Goal: Find contact information: Find contact information

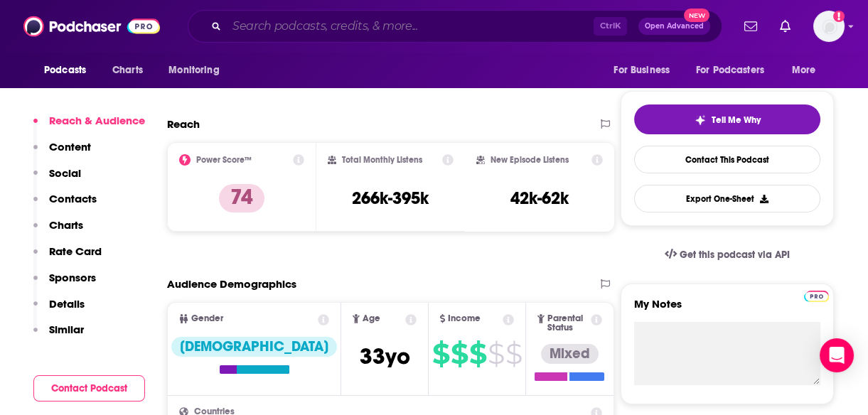
click at [367, 25] on input "Search podcasts, credits, & more..." at bounding box center [410, 26] width 367 height 23
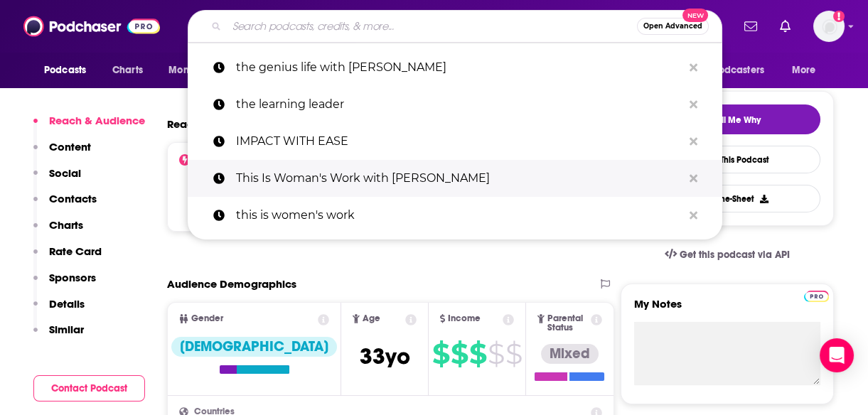
click at [362, 160] on p "This Is Woman's Work with [PERSON_NAME]" at bounding box center [459, 178] width 446 height 37
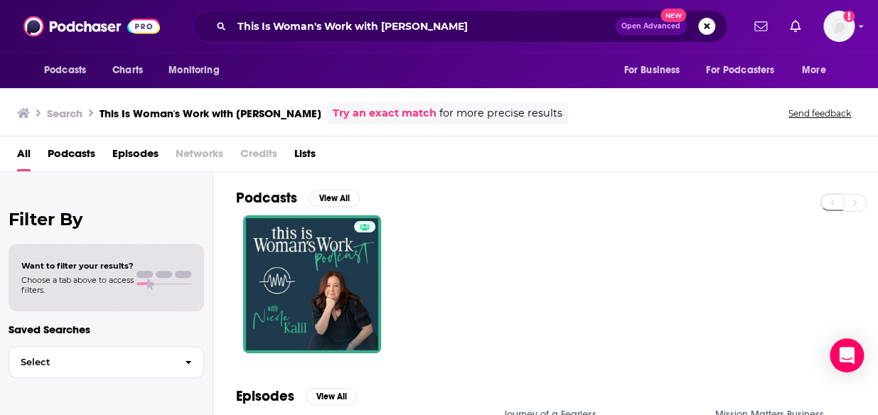
click at [362, 174] on div "Podcasts View All" at bounding box center [557, 271] width 642 height 198
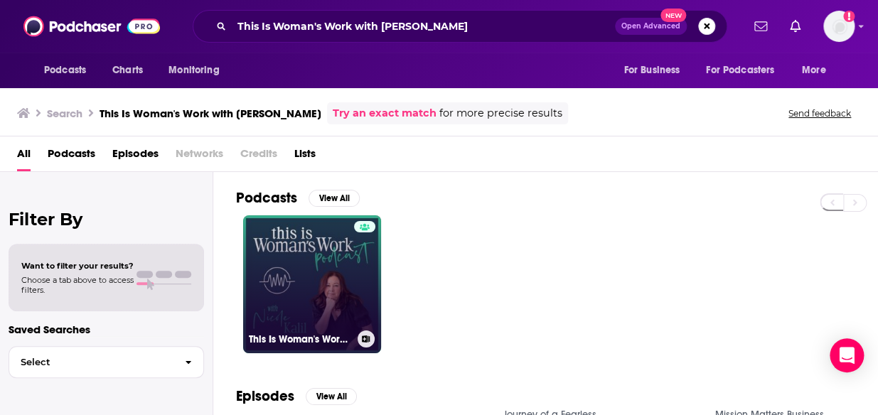
click at [321, 288] on link "This Is Woman's Work with [PERSON_NAME]" at bounding box center [312, 284] width 138 height 138
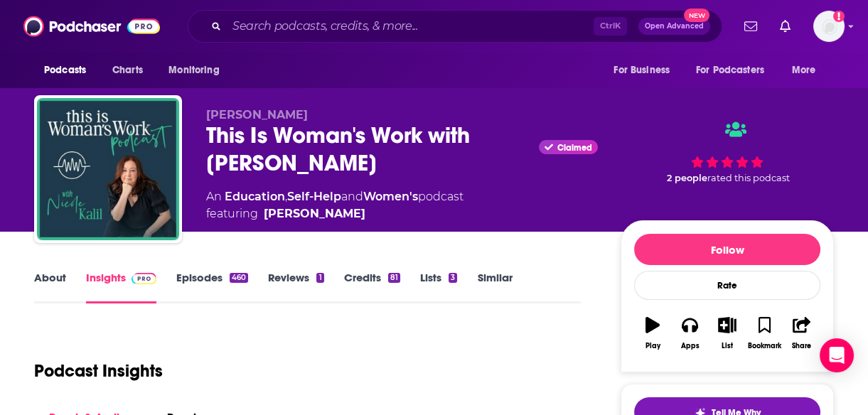
click at [54, 276] on link "About" at bounding box center [50, 287] width 32 height 33
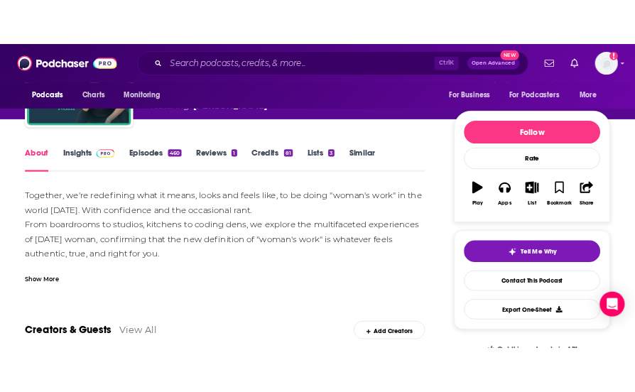
scroll to position [149, 0]
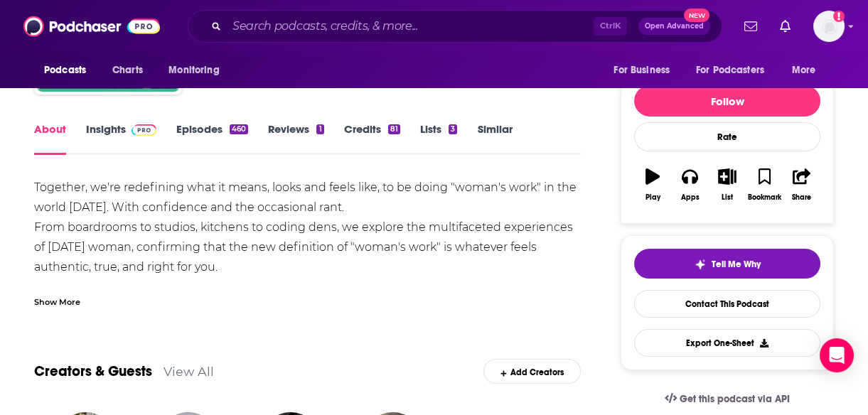
drag, startPoint x: 232, startPoint y: 265, endPoint x: 162, endPoint y: 253, distance: 71.4
click at [162, 253] on div "Together, we're redefining what it means, looks and feels like, to be doing "wo…" at bounding box center [307, 277] width 547 height 199
click at [60, 298] on div "Show More" at bounding box center [57, 301] width 46 height 14
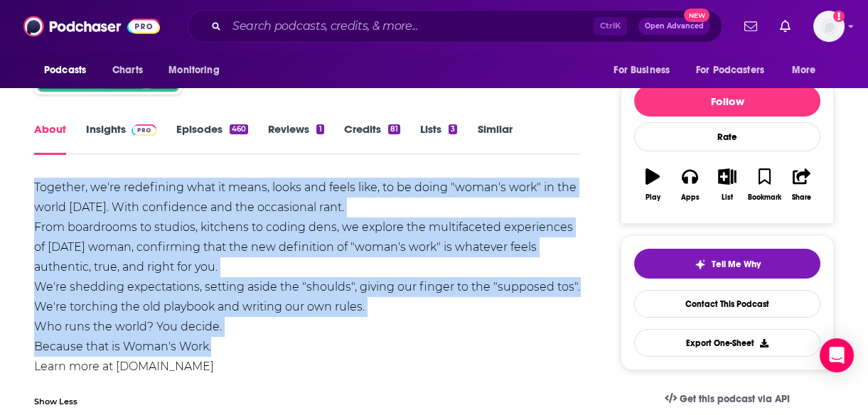
drag, startPoint x: 35, startPoint y: 185, endPoint x: 227, endPoint y: 345, distance: 250.8
click at [227, 345] on div "Together, we're redefining what it means, looks and feels like, to be doing "wo…" at bounding box center [307, 277] width 547 height 199
copy div "Together, we're redefining what it means, looks and feels like, to be doing "wo…"
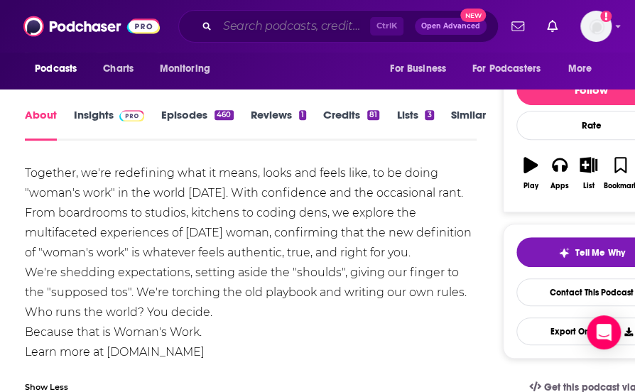
click at [295, 23] on input "Search podcasts, credits, & more..." at bounding box center [293, 26] width 153 height 23
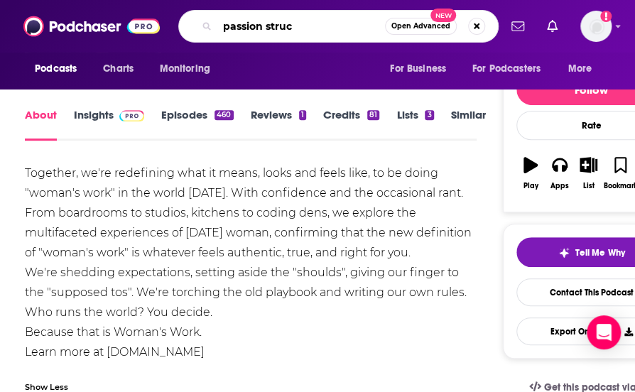
type input "passion struck"
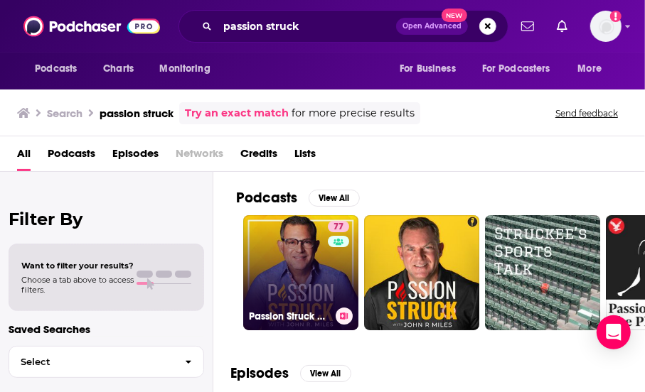
click at [284, 289] on link "77 Passion Struck with [PERSON_NAME]" at bounding box center [300, 272] width 115 height 115
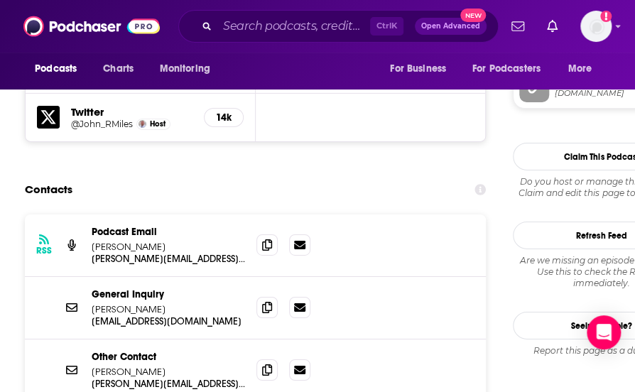
scroll to position [1464, 0]
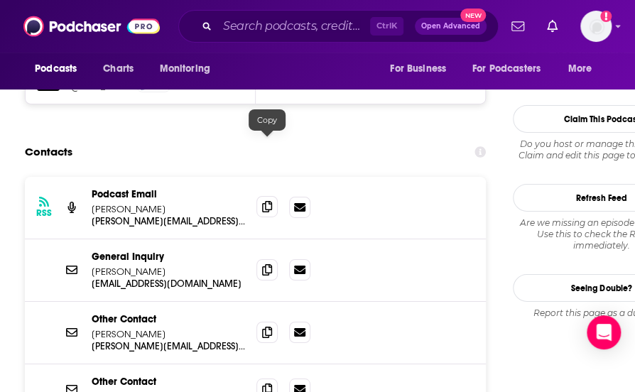
click at [270, 201] on icon at bounding box center [267, 206] width 10 height 11
click at [345, 139] on div "Contacts" at bounding box center [255, 152] width 461 height 27
click at [343, 26] on input "Search podcasts, credits, & more..." at bounding box center [293, 26] width 153 height 23
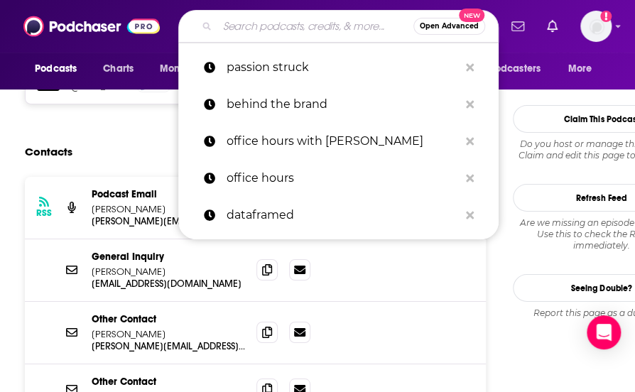
type input "h"
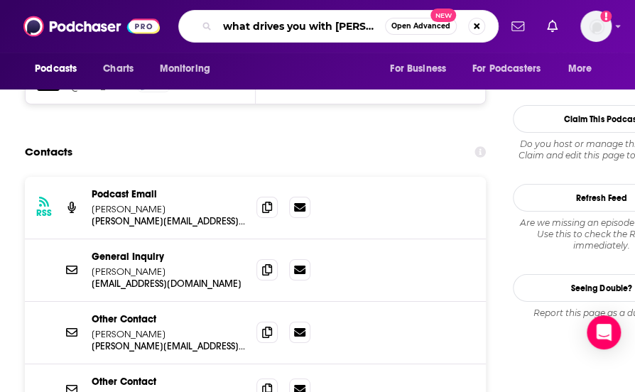
type input "what drives you with [PERSON_NAME]"
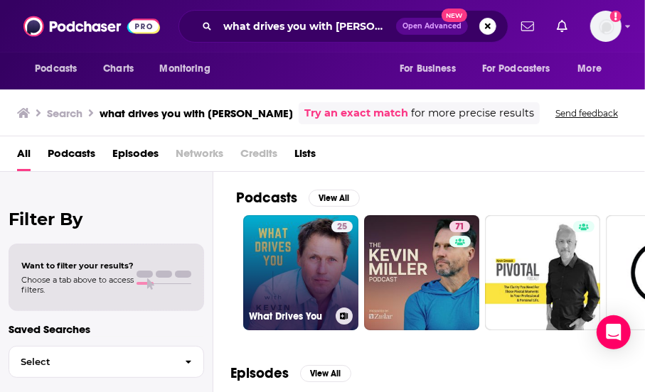
click at [308, 269] on link "25 What Drives You" at bounding box center [300, 272] width 115 height 115
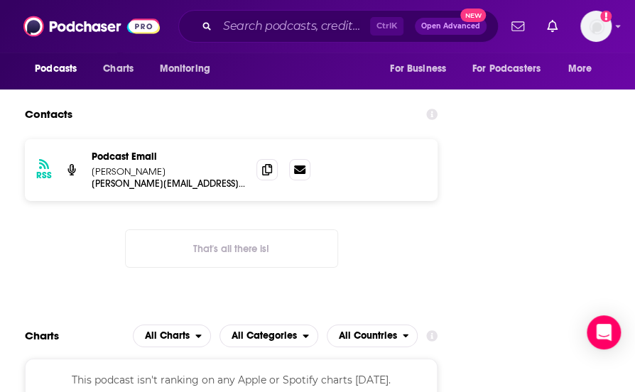
scroll to position [1443, 0]
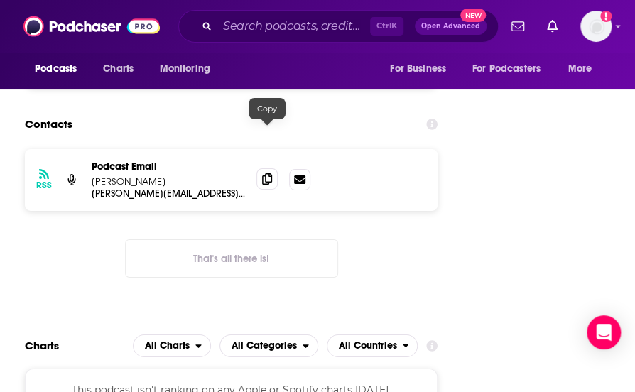
click at [266, 173] on icon at bounding box center [267, 178] width 10 height 11
click at [426, 157] on div "RSS Podcast Email [PERSON_NAME] [PERSON_NAME][EMAIL_ADDRESS][DOMAIN_NAME] [PERS…" at bounding box center [231, 180] width 413 height 62
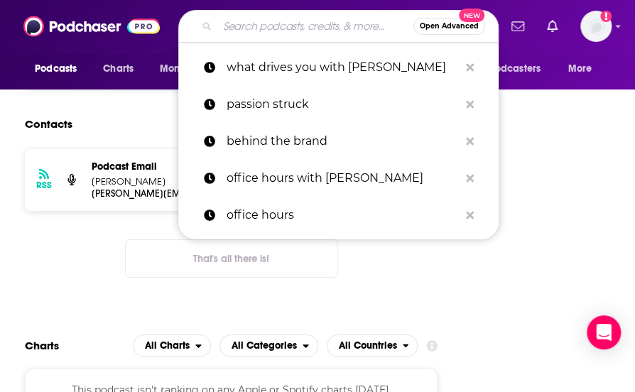
click at [318, 27] on input "Search podcasts, credits, & more..." at bounding box center [315, 26] width 196 height 23
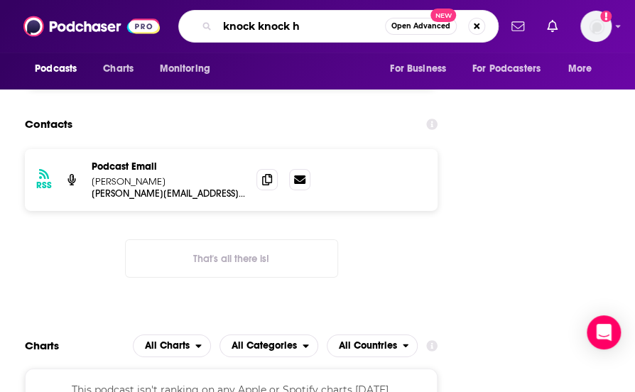
type input "knock knock hi"
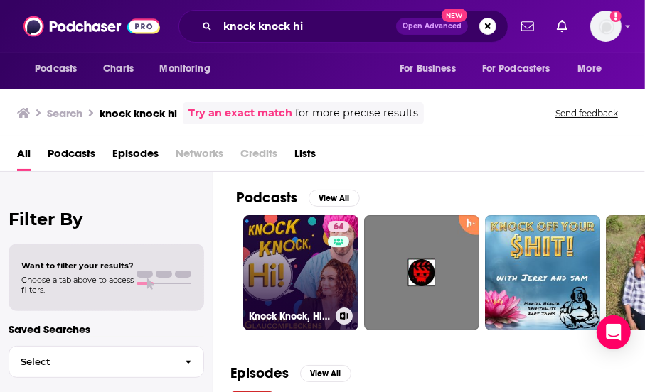
click at [284, 259] on link "64 Knock Knock, Hi! with the Glaucomfleckens" at bounding box center [300, 272] width 115 height 115
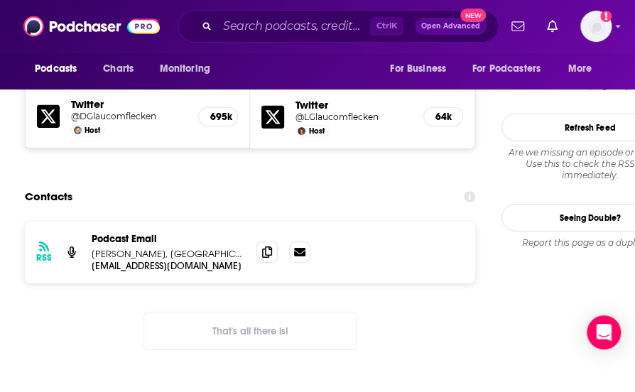
scroll to position [1384, 0]
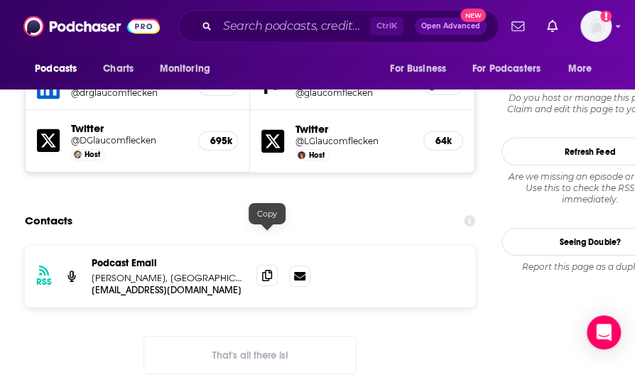
click at [267, 270] on icon at bounding box center [267, 275] width 10 height 11
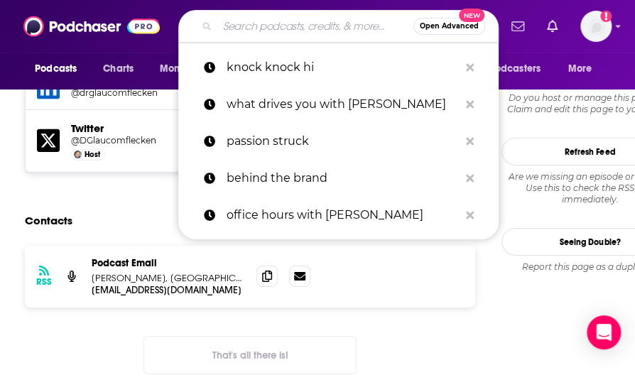
click at [316, 25] on input "Search podcasts, credits, & more..." at bounding box center [315, 26] width 196 height 23
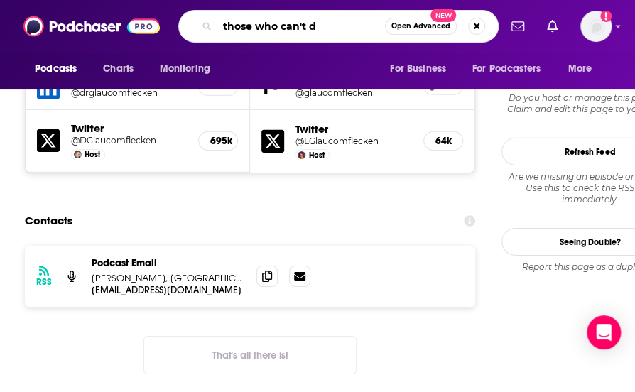
type input "those who can't do"
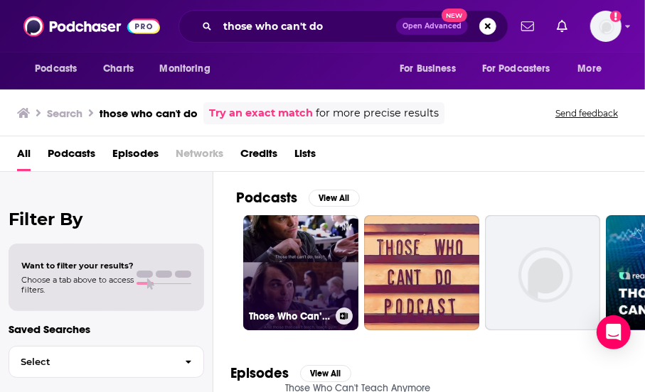
click at [306, 283] on link "Those Who Can’t Do, Teach" at bounding box center [300, 272] width 115 height 115
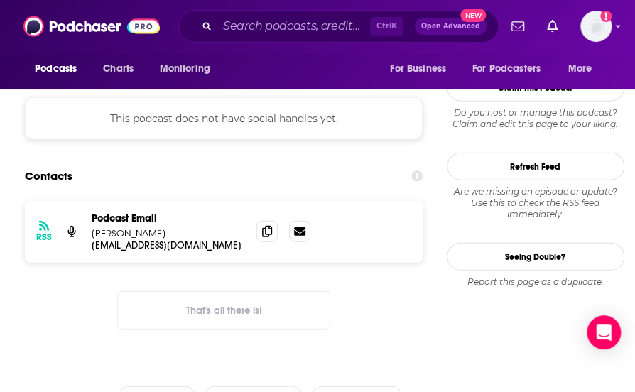
scroll to position [1138, 0]
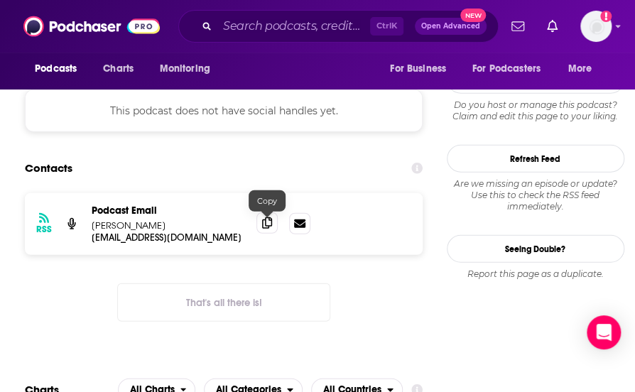
click at [261, 227] on span at bounding box center [267, 222] width 21 height 21
click at [370, 64] on div "Podcasts Charts Monitoring For Business For Podcasters More" at bounding box center [317, 71] width 635 height 37
click at [245, 28] on input "Search podcasts, credits, & more..." at bounding box center [293, 26] width 153 height 23
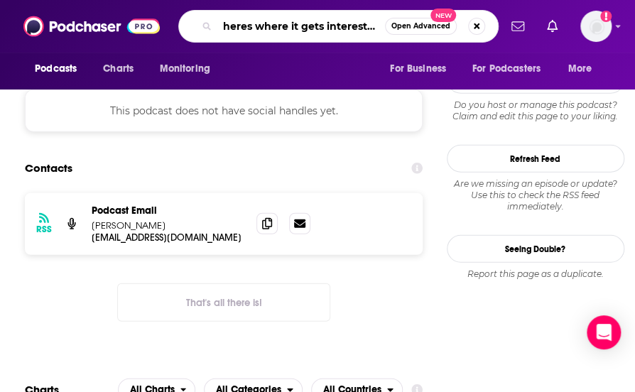
type input "heres where it gets interesting"
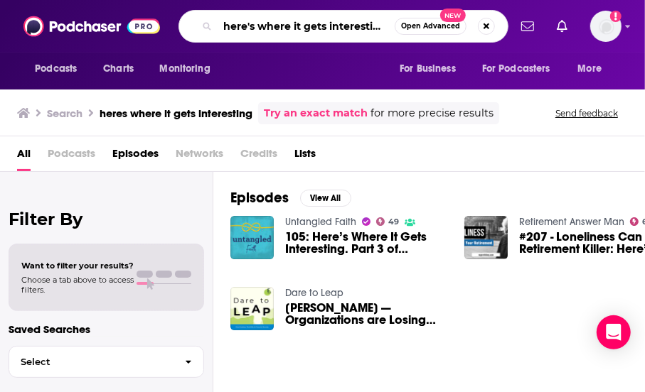
type input "here's where it gets interesting"
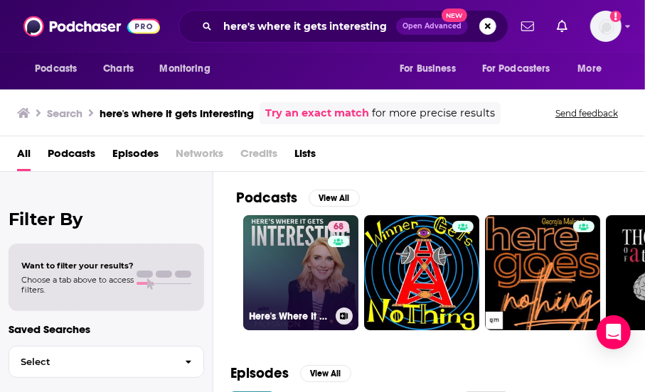
click at [284, 284] on link "68 Here's Where It Gets Interesting" at bounding box center [300, 272] width 115 height 115
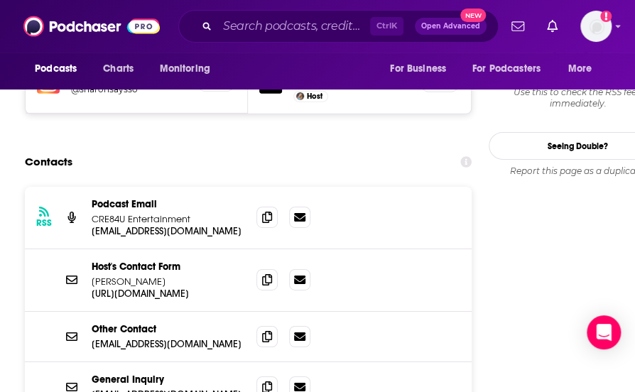
scroll to position [1325, 0]
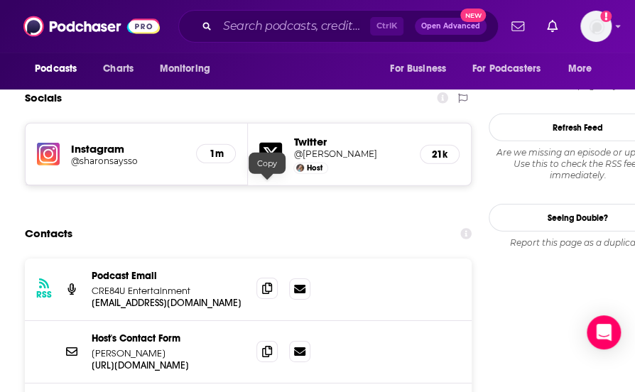
click at [267, 283] on icon at bounding box center [267, 288] width 10 height 11
click at [407, 220] on div "Contacts" at bounding box center [248, 233] width 447 height 27
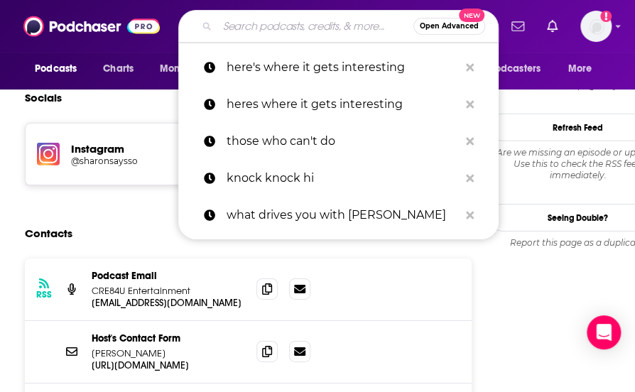
click at [265, 28] on input "Search podcasts, credits, & more..." at bounding box center [315, 26] width 196 height 23
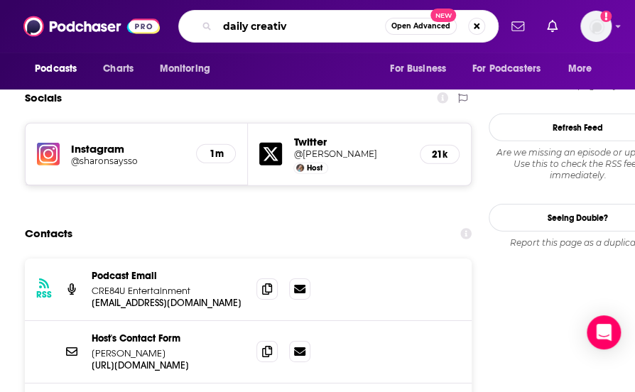
type input "daily creative"
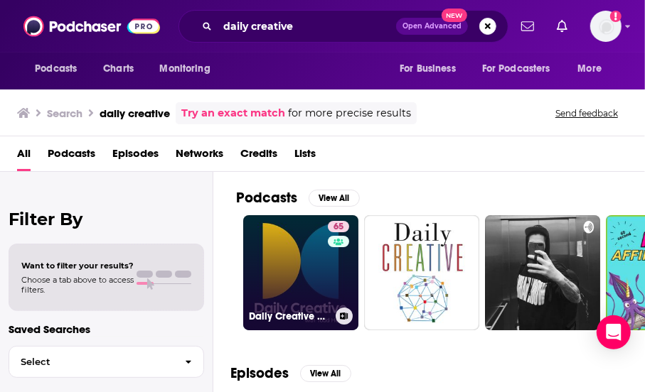
click at [286, 289] on link "65 Daily Creative with [PERSON_NAME]" at bounding box center [300, 272] width 115 height 115
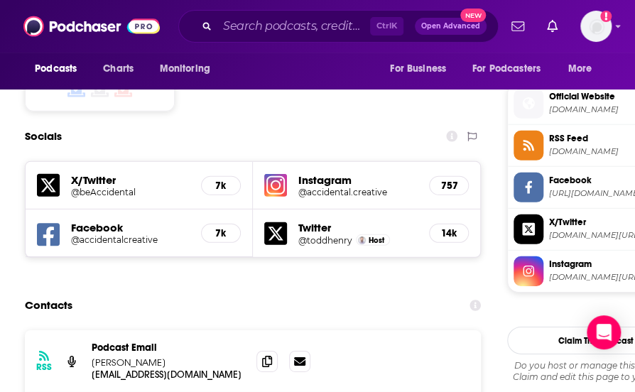
scroll to position [1259, 0]
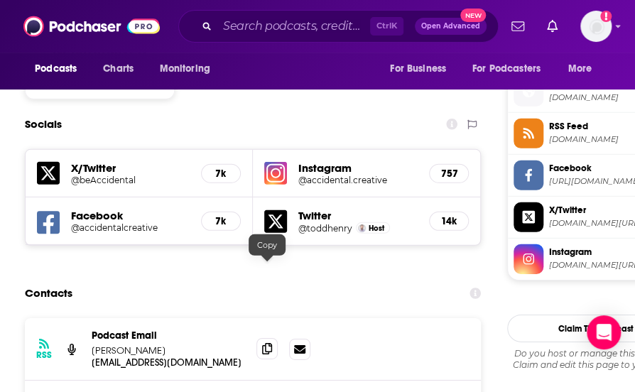
click at [266, 343] on icon at bounding box center [267, 348] width 10 height 11
click at [261, 32] on input "Search podcasts, credits, & more..." at bounding box center [293, 26] width 153 height 23
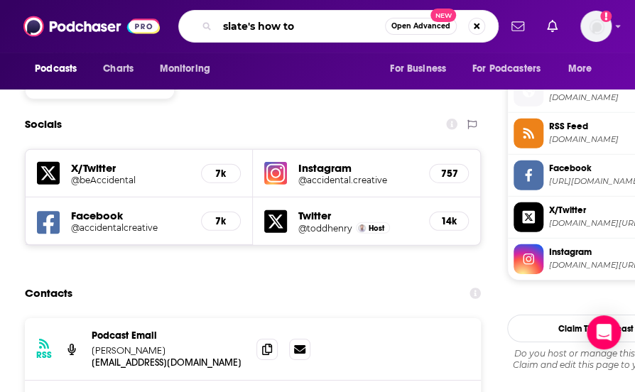
type input "slate's how to!"
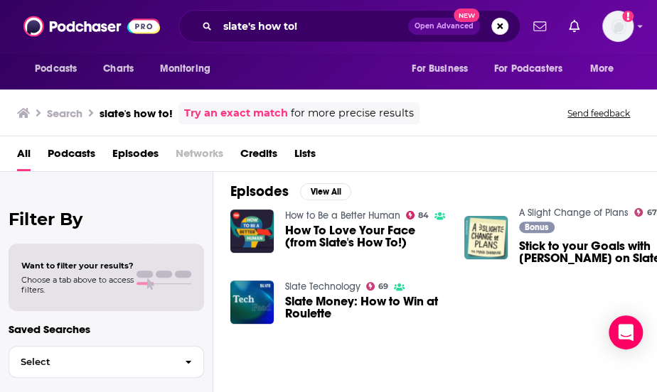
scroll to position [184, 0]
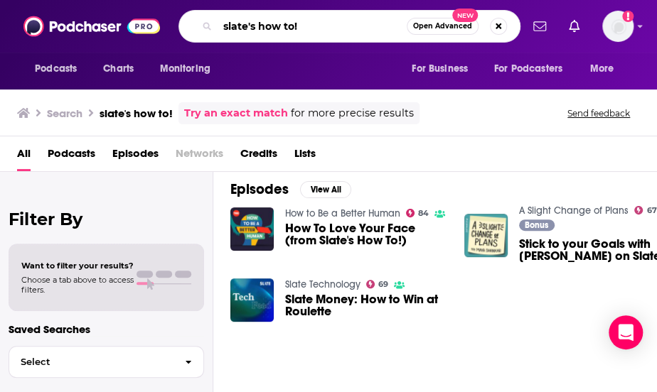
drag, startPoint x: 311, startPoint y: 25, endPoint x: 215, endPoint y: 28, distance: 95.3
click at [215, 28] on div "slate's how to! Open Advanced New" at bounding box center [349, 26] width 342 height 33
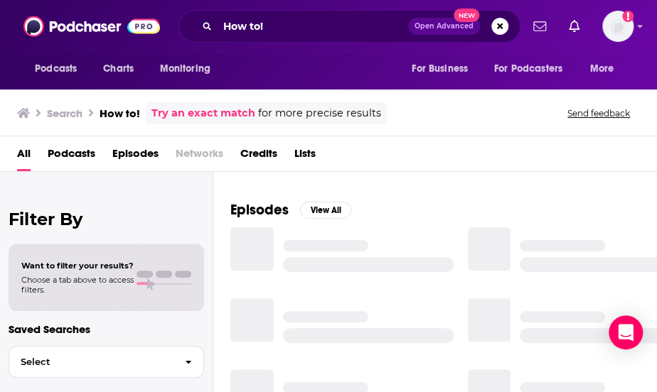
scroll to position [184, 0]
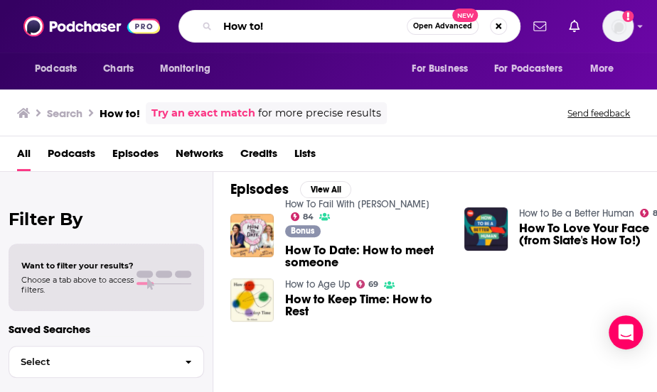
drag, startPoint x: 271, startPoint y: 33, endPoint x: 208, endPoint y: 25, distance: 63.7
click at [208, 25] on div "How to! Open Advanced New" at bounding box center [349, 26] width 342 height 33
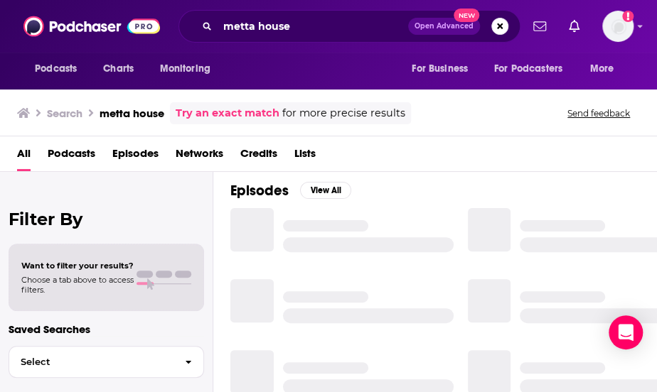
scroll to position [184, 0]
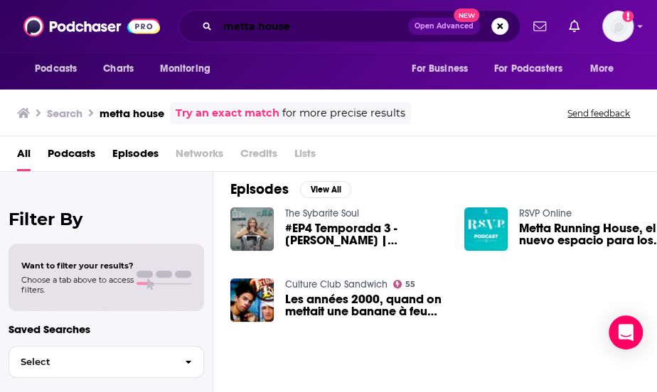
click at [305, 33] on input "metta house" at bounding box center [312, 26] width 190 height 23
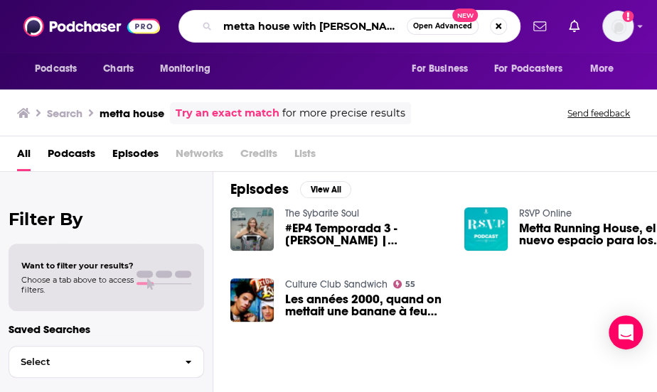
type input "metta house with [PERSON_NAME]"
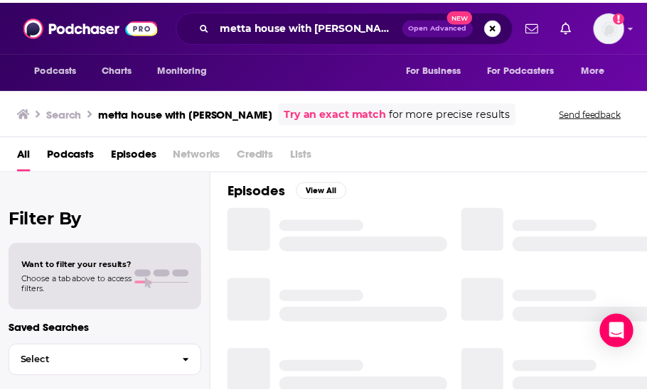
scroll to position [184, 0]
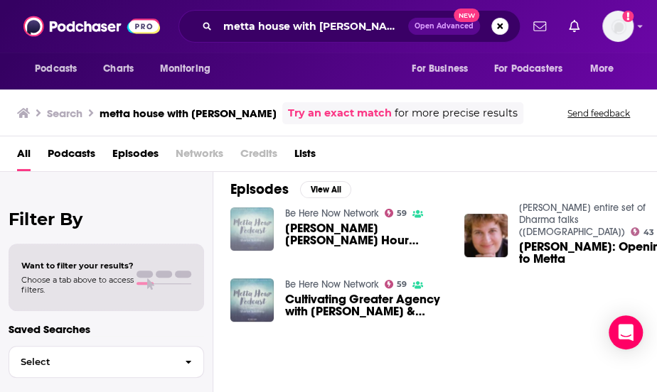
click at [256, 225] on img "Sharon Salzberg's Metta Hour Podcast Ep. 164: Bob Thurman" at bounding box center [251, 229] width 43 height 43
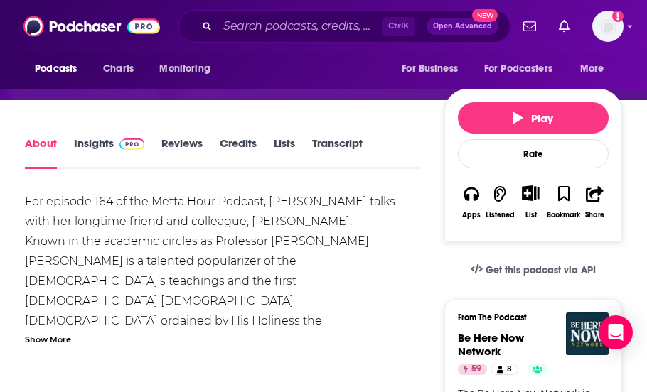
scroll to position [183, 0]
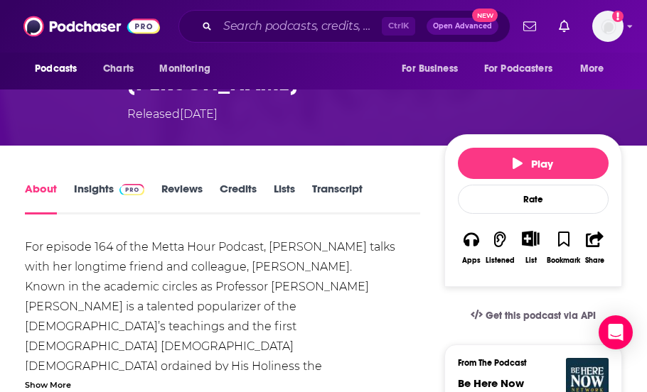
click at [80, 182] on link "Insights" at bounding box center [109, 198] width 70 height 33
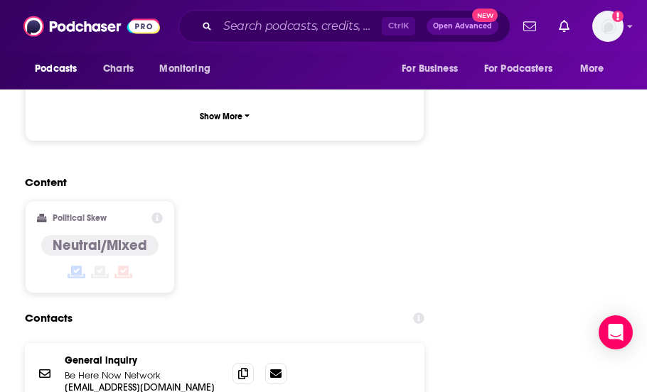
scroll to position [1674, 0]
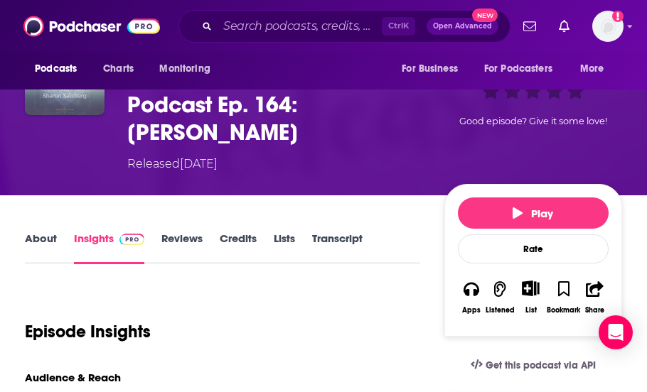
scroll to position [0, 0]
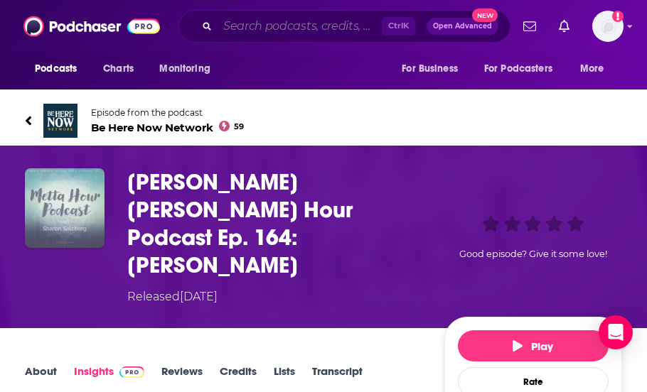
click at [232, 25] on input "Search podcasts, credits, & more..." at bounding box center [299, 26] width 164 height 23
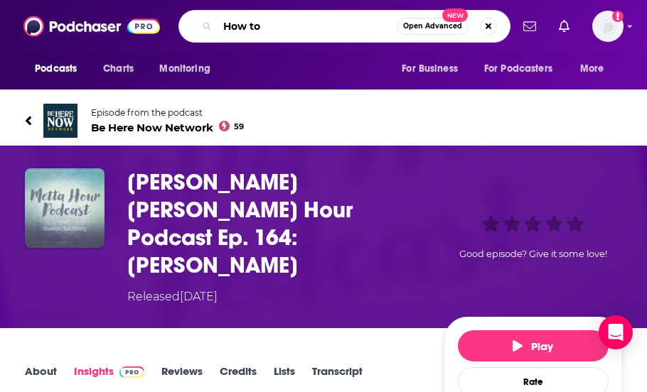
type input "How to!"
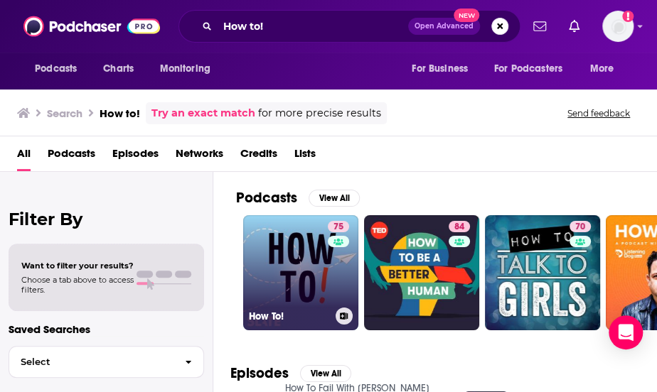
click at [269, 252] on link "75 How To!" at bounding box center [300, 272] width 115 height 115
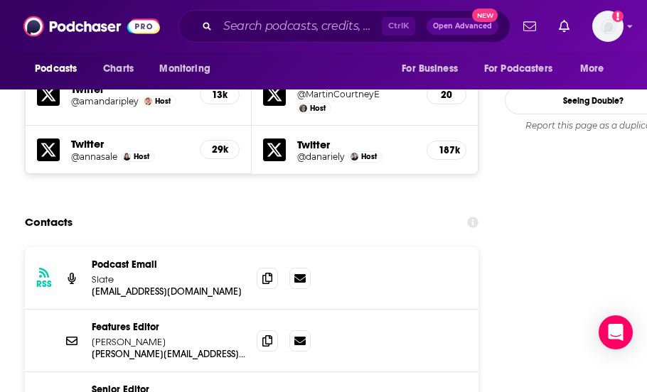
scroll to position [1375, 0]
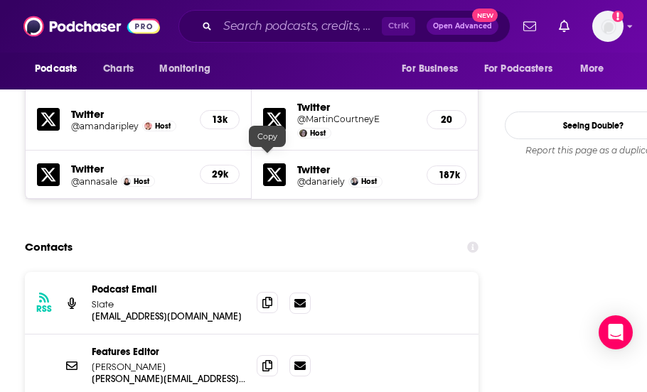
click at [266, 297] on icon at bounding box center [267, 302] width 10 height 11
click at [244, 29] on input "Search podcasts, credits, & more..." at bounding box center [299, 26] width 164 height 23
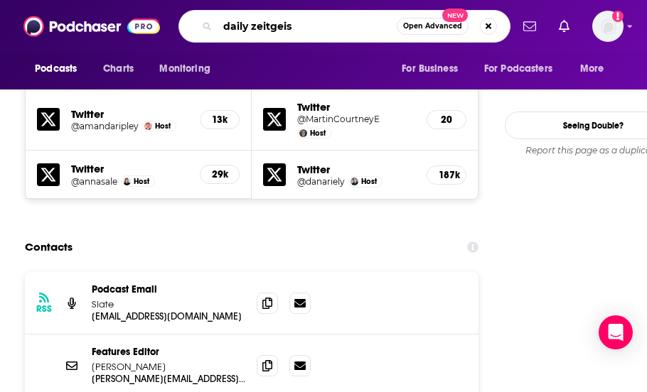
type input "daily zeitgeist"
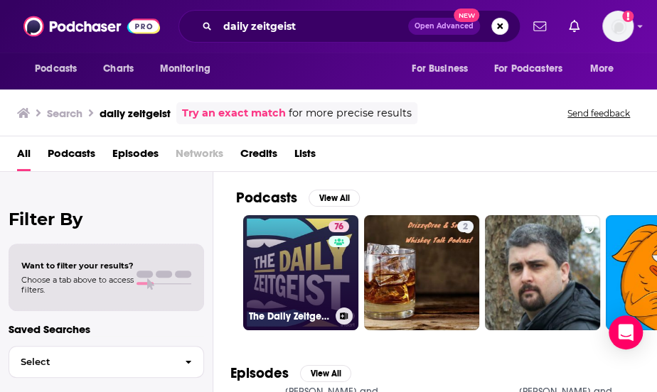
click at [292, 281] on link "76 The Daily Zeitgeist" at bounding box center [300, 272] width 115 height 115
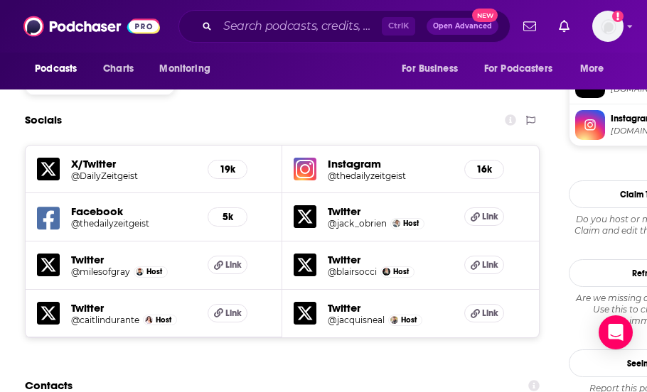
scroll to position [1412, 0]
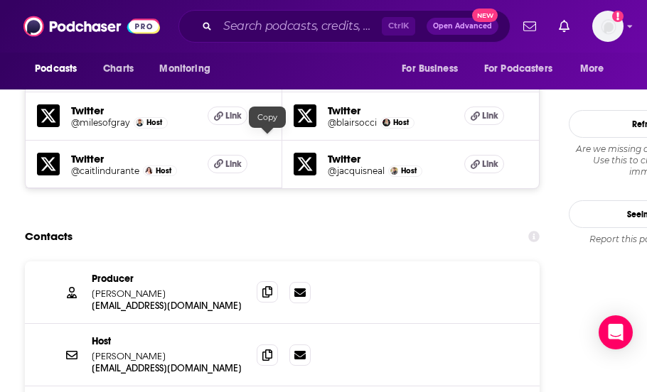
click at [273, 281] on span at bounding box center [267, 291] width 21 height 21
click at [492, 223] on div "Contacts" at bounding box center [282, 236] width 515 height 27
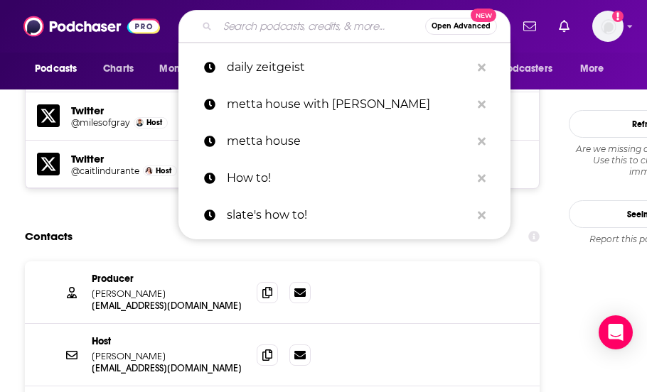
click at [288, 28] on input "Search podcasts, credits, & more..." at bounding box center [321, 26] width 208 height 23
paste input "The ZDoggMD"
type input "The ZDoggMD"
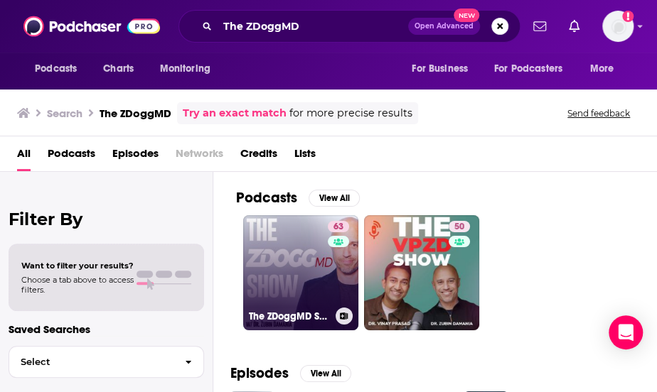
click at [291, 267] on link "63 The ZDoggMD Show" at bounding box center [300, 272] width 115 height 115
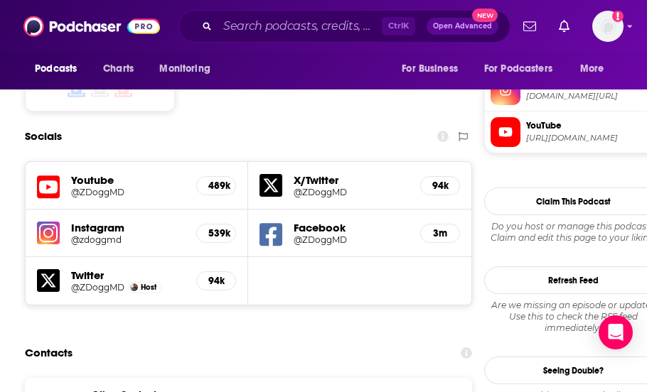
scroll to position [1286, 0]
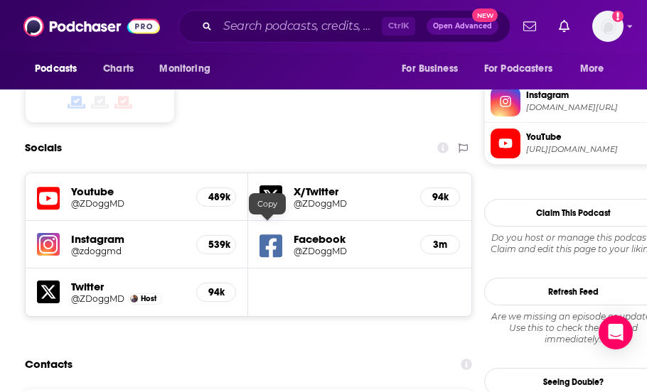
click at [364, 58] on div "Podcasts Charts Monitoring For Business For Podcasters More" at bounding box center [323, 71] width 647 height 37
click at [302, 28] on input "Search podcasts, credits, & more..." at bounding box center [299, 26] width 164 height 23
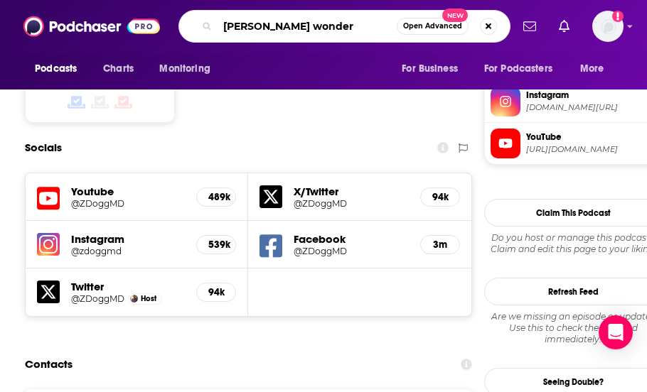
type input "[PERSON_NAME] wonders"
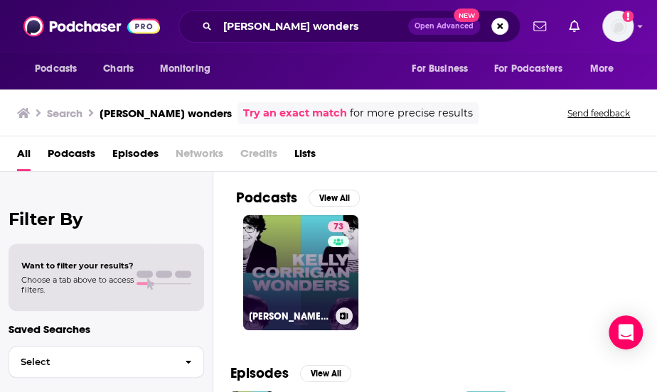
click at [319, 274] on link "73 [PERSON_NAME] Wonders" at bounding box center [300, 272] width 115 height 115
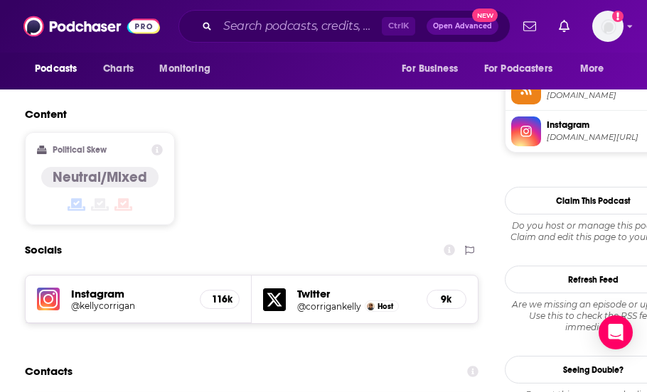
scroll to position [1288, 0]
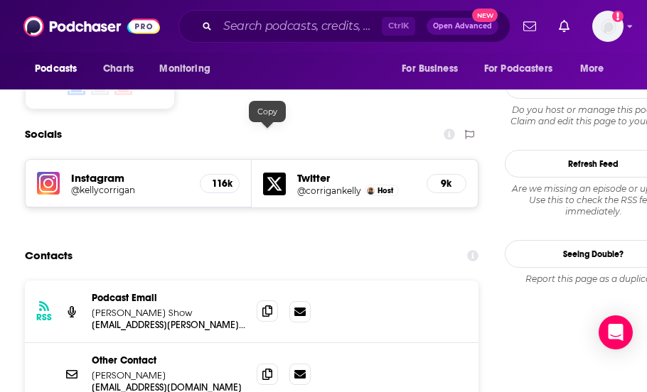
click at [266, 306] on icon at bounding box center [267, 311] width 10 height 11
click at [375, 77] on div "Podcasts Charts Monitoring For Business For Podcasters More" at bounding box center [323, 71] width 647 height 37
click at [238, 29] on input "Search podcasts, credits, & more..." at bounding box center [299, 26] width 164 height 23
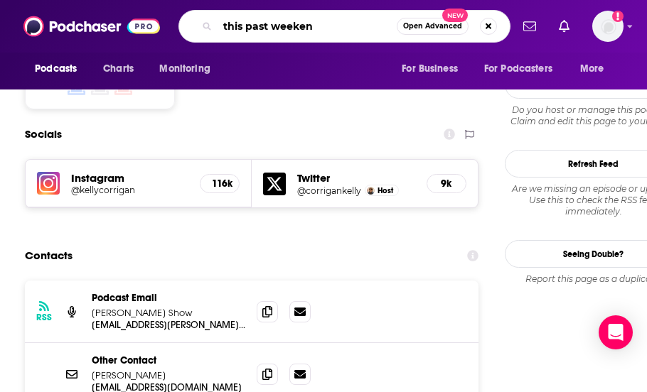
type input "this past weekend"
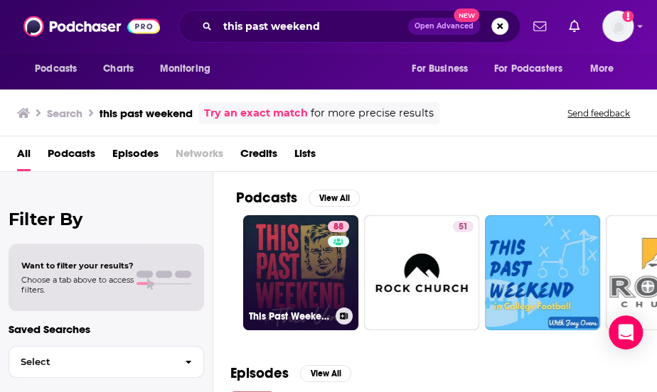
click at [275, 262] on link "88 This Past Weekend w/ [PERSON_NAME]" at bounding box center [300, 272] width 115 height 115
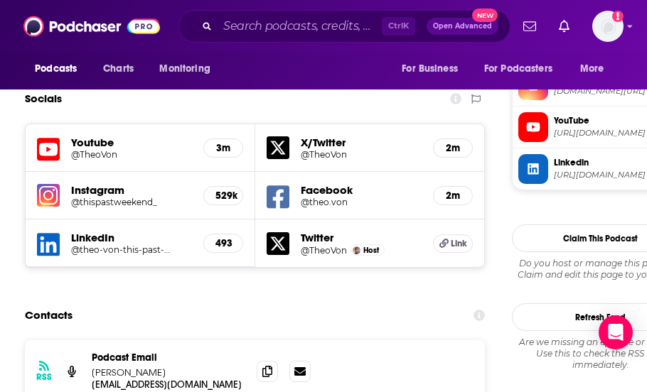
scroll to position [1345, 0]
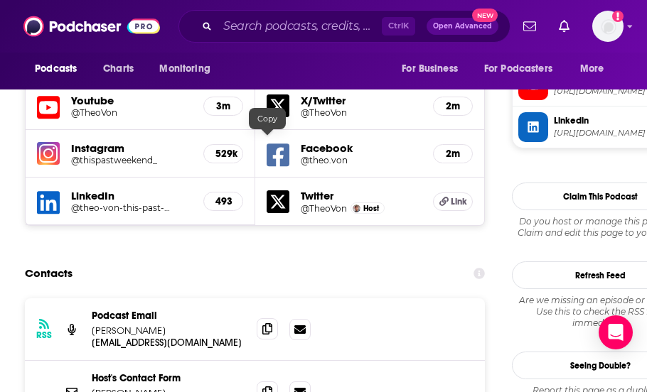
click at [267, 318] on span at bounding box center [267, 328] width 21 height 21
click at [361, 68] on div "Podcasts Charts Monitoring For Business For Podcasters More" at bounding box center [323, 71] width 647 height 37
click at [295, 27] on input "Search podcasts, credits, & more..." at bounding box center [299, 26] width 164 height 23
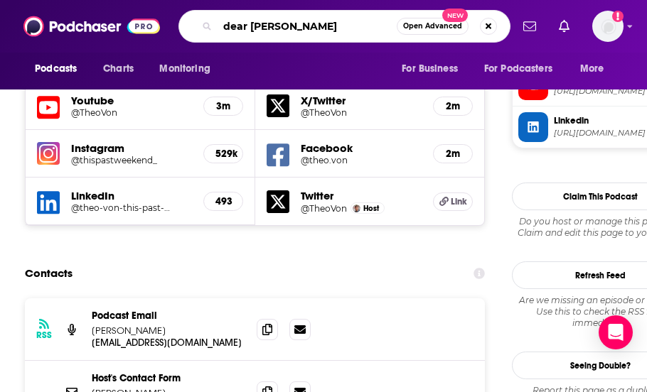
type input "dear [PERSON_NAME]"
click at [295, 27] on input "dear [PERSON_NAME]" at bounding box center [306, 26] width 179 height 23
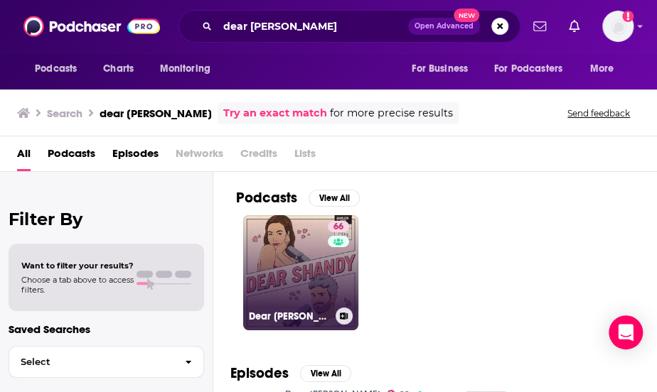
click at [303, 284] on link "66 Dear [PERSON_NAME]" at bounding box center [300, 272] width 115 height 115
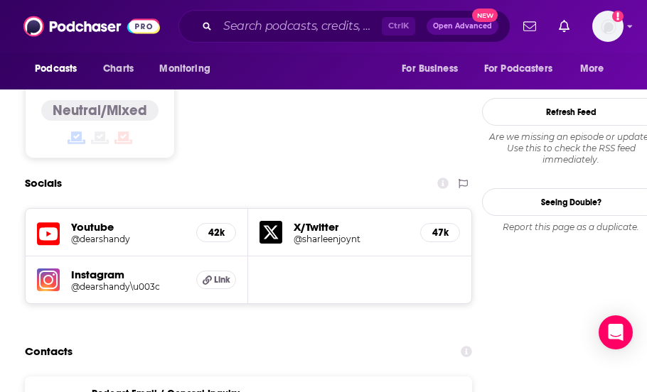
scroll to position [1280, 0]
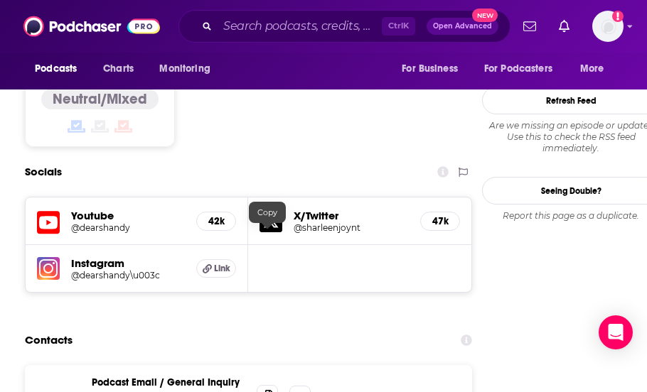
click at [270, 390] on icon at bounding box center [267, 395] width 10 height 11
click at [434, 327] on div "Contacts" at bounding box center [248, 340] width 447 height 27
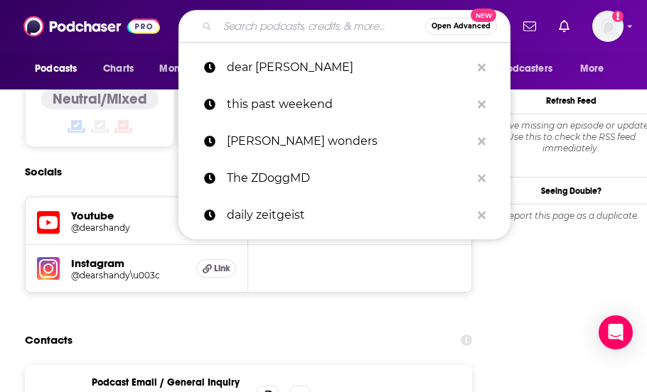
click at [263, 25] on input "Search podcasts, credits, & more..." at bounding box center [321, 26] width 208 height 23
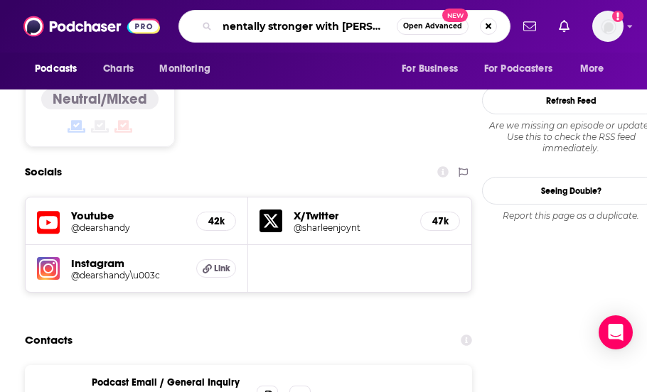
type input "mentally stronger with [PERSON_NAME]"
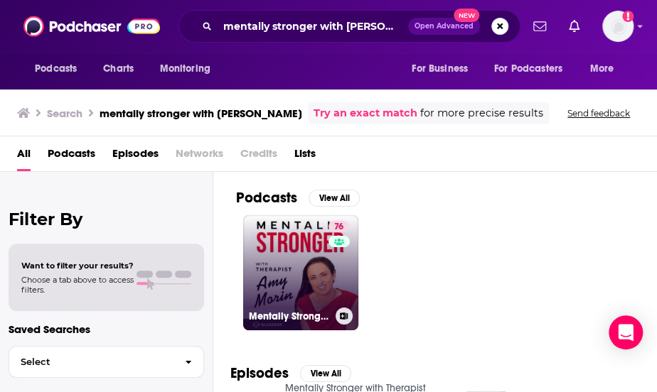
click at [267, 281] on link "76 Mentally Stronger with Therapist [PERSON_NAME]" at bounding box center [300, 272] width 115 height 115
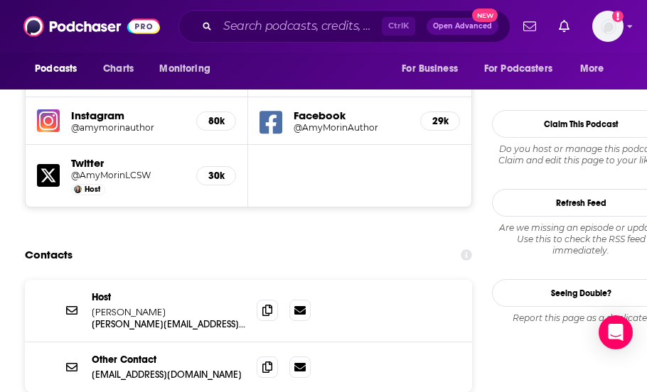
scroll to position [1387, 0]
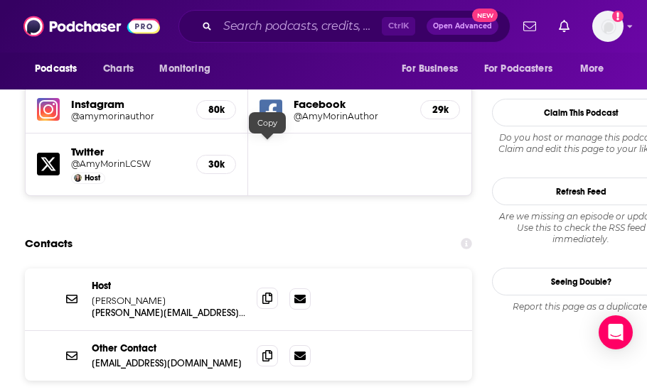
click at [265, 293] on icon at bounding box center [267, 298] width 10 height 11
click at [467, 269] on div "Host [PERSON_NAME] [PERSON_NAME][EMAIL_ADDRESS][DOMAIN_NAME] [PERSON_NAME][EMAI…" at bounding box center [248, 370] width 447 height 202
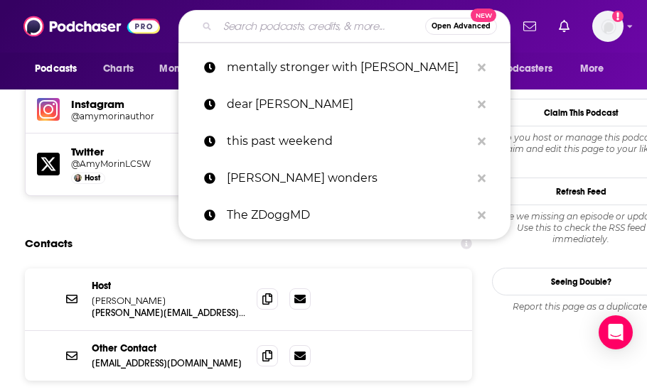
click at [254, 28] on input "Search podcasts, credits, & more..." at bounding box center [321, 26] width 208 height 23
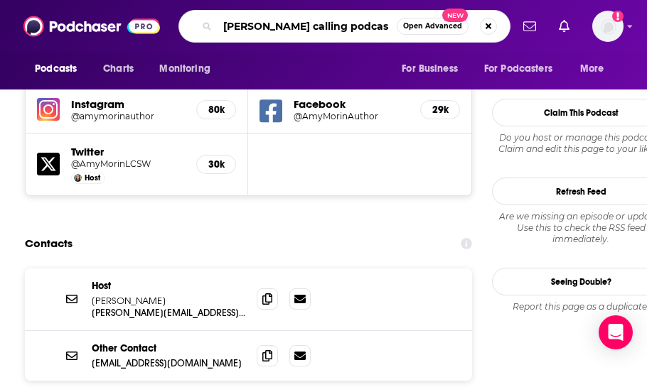
type input "[PERSON_NAME] calling podcast"
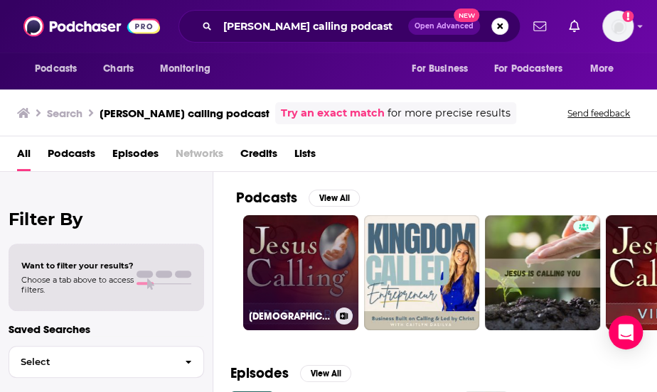
click at [292, 259] on link "[DEMOGRAPHIC_DATA] Calling Video Stories Podcast: Touching Stories of Faith" at bounding box center [300, 272] width 115 height 115
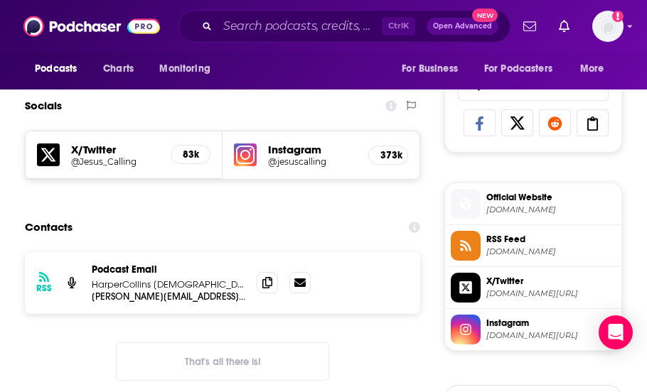
scroll to position [910, 0]
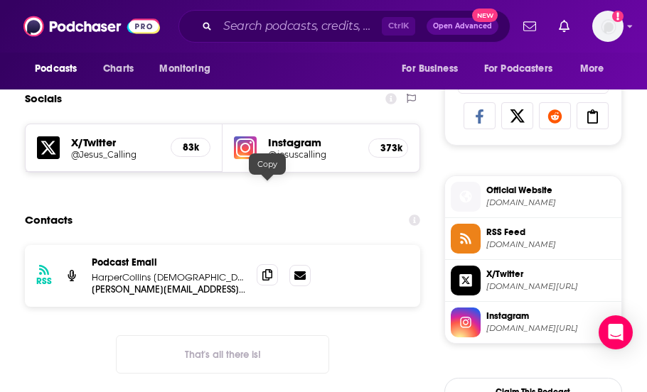
click at [262, 269] on icon at bounding box center [267, 274] width 10 height 11
click at [351, 207] on div "Contacts" at bounding box center [222, 220] width 395 height 27
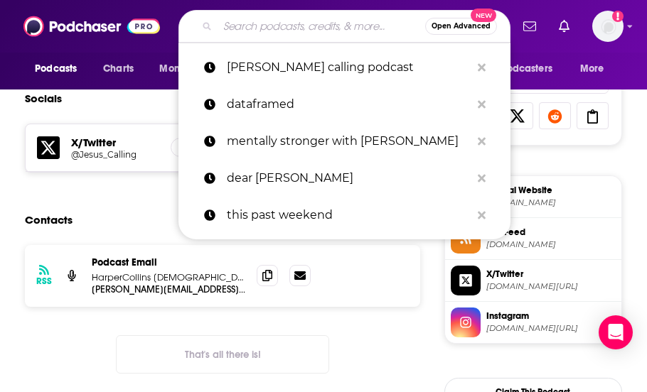
click at [269, 28] on input "Search podcasts, credits, & more..." at bounding box center [321, 26] width 208 height 23
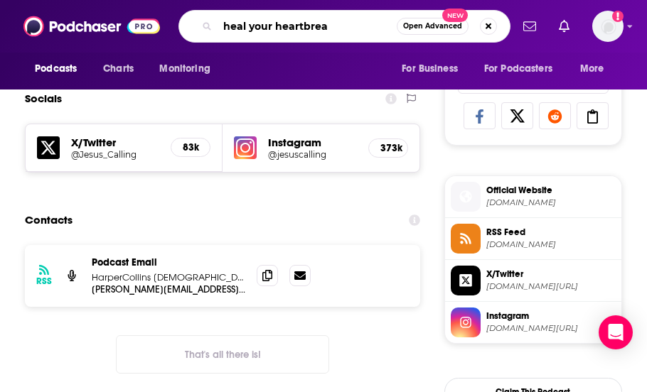
type input "heal your heartbreak"
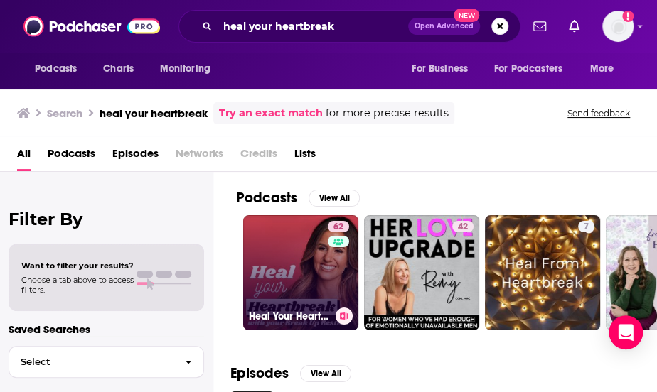
click at [276, 268] on link "62 Heal Your Heartbreak" at bounding box center [300, 272] width 115 height 115
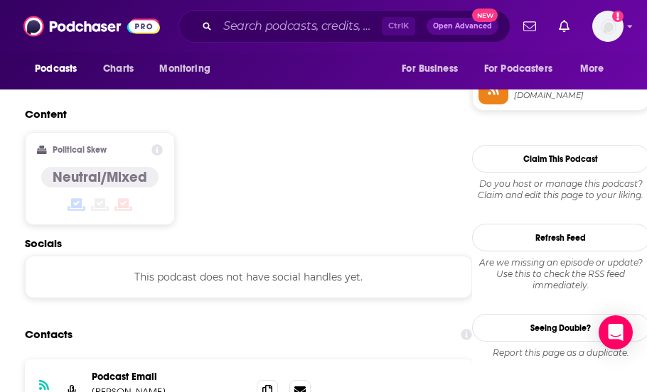
scroll to position [1180, 0]
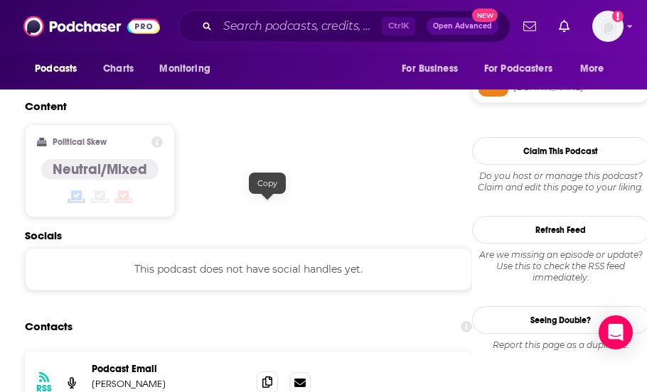
click at [269, 377] on icon at bounding box center [267, 382] width 10 height 11
click at [409, 313] on div "Contacts" at bounding box center [248, 326] width 447 height 27
click at [408, 313] on div "Contacts" at bounding box center [248, 326] width 447 height 27
